Goal: Find specific page/section: Find specific page/section

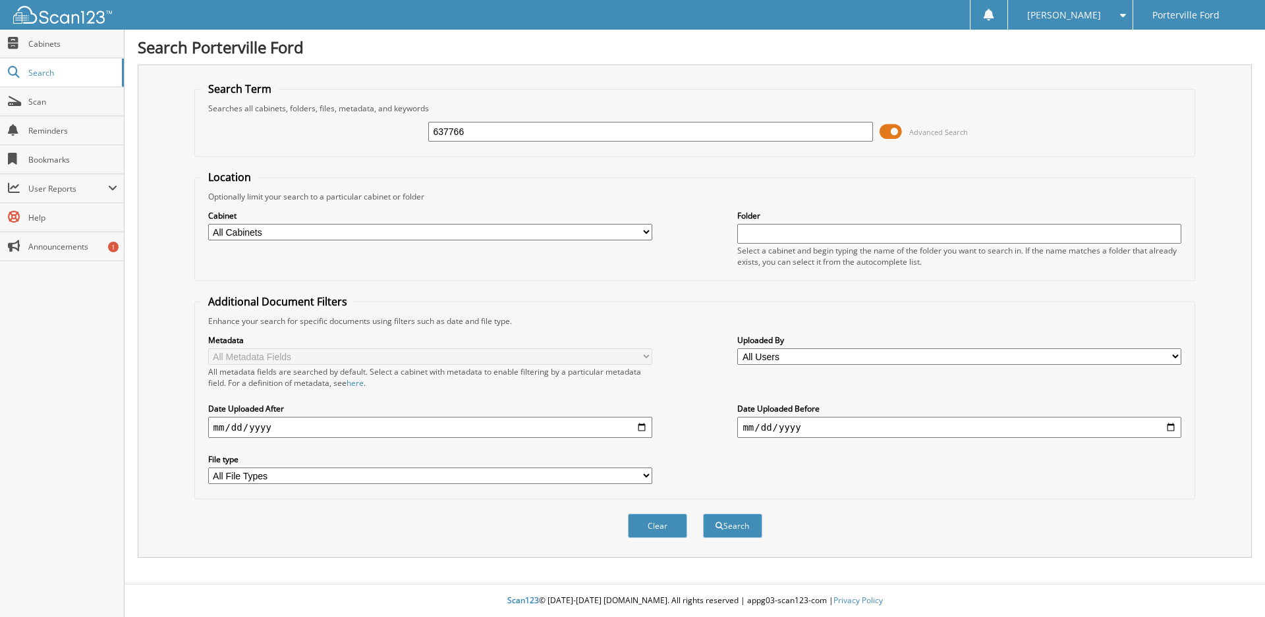
type input "637766"
click at [703, 514] on button "Search" at bounding box center [732, 526] width 59 height 24
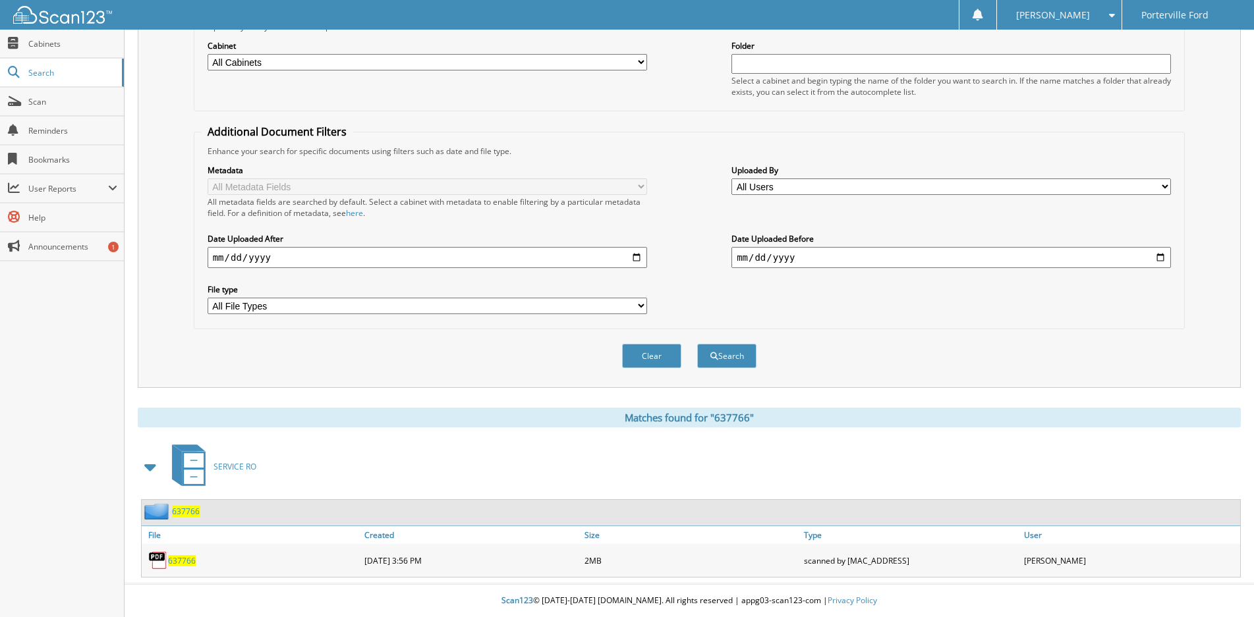
click at [184, 565] on span "637766" at bounding box center [182, 560] width 28 height 11
